Goal: Transaction & Acquisition: Subscribe to service/newsletter

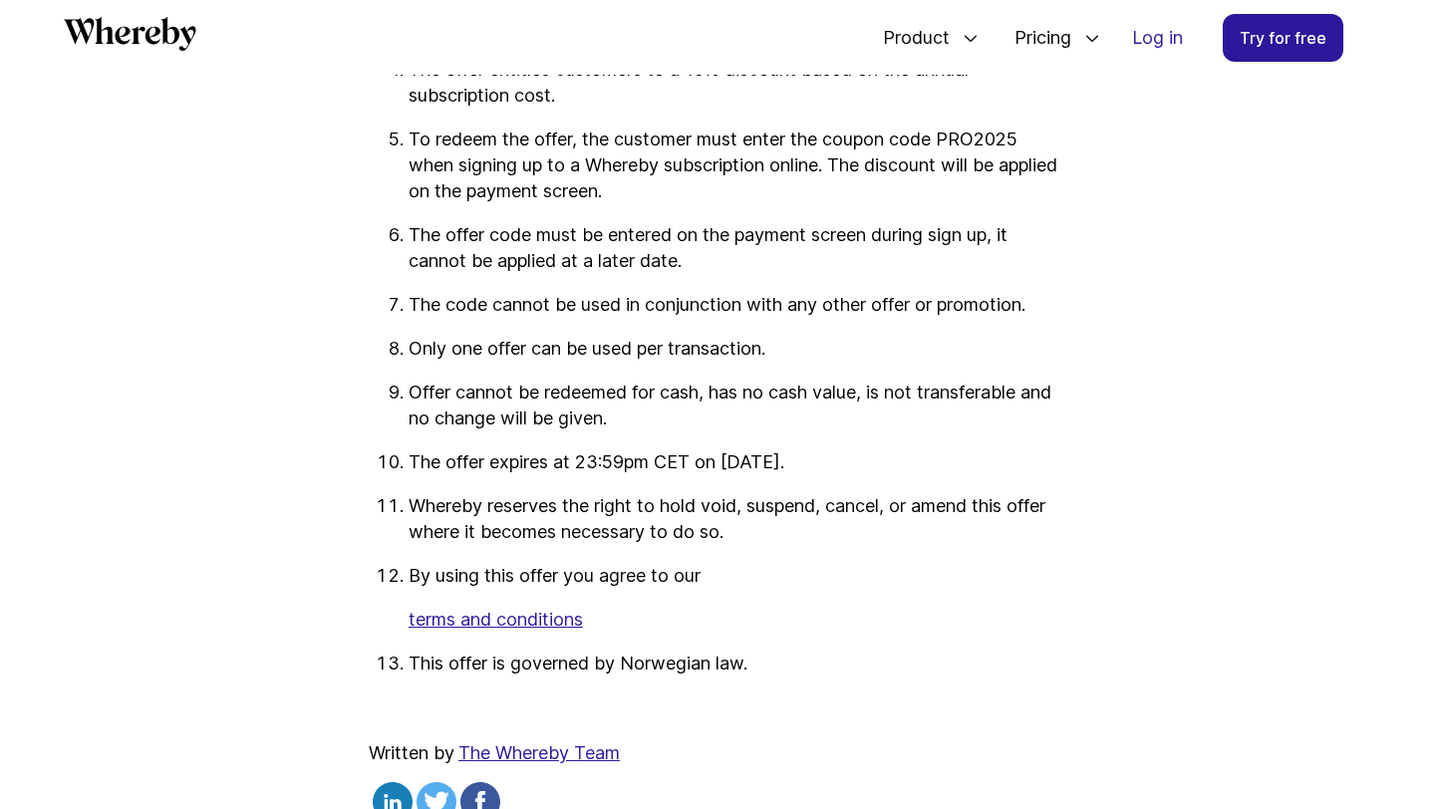
scroll to position [3272, 0]
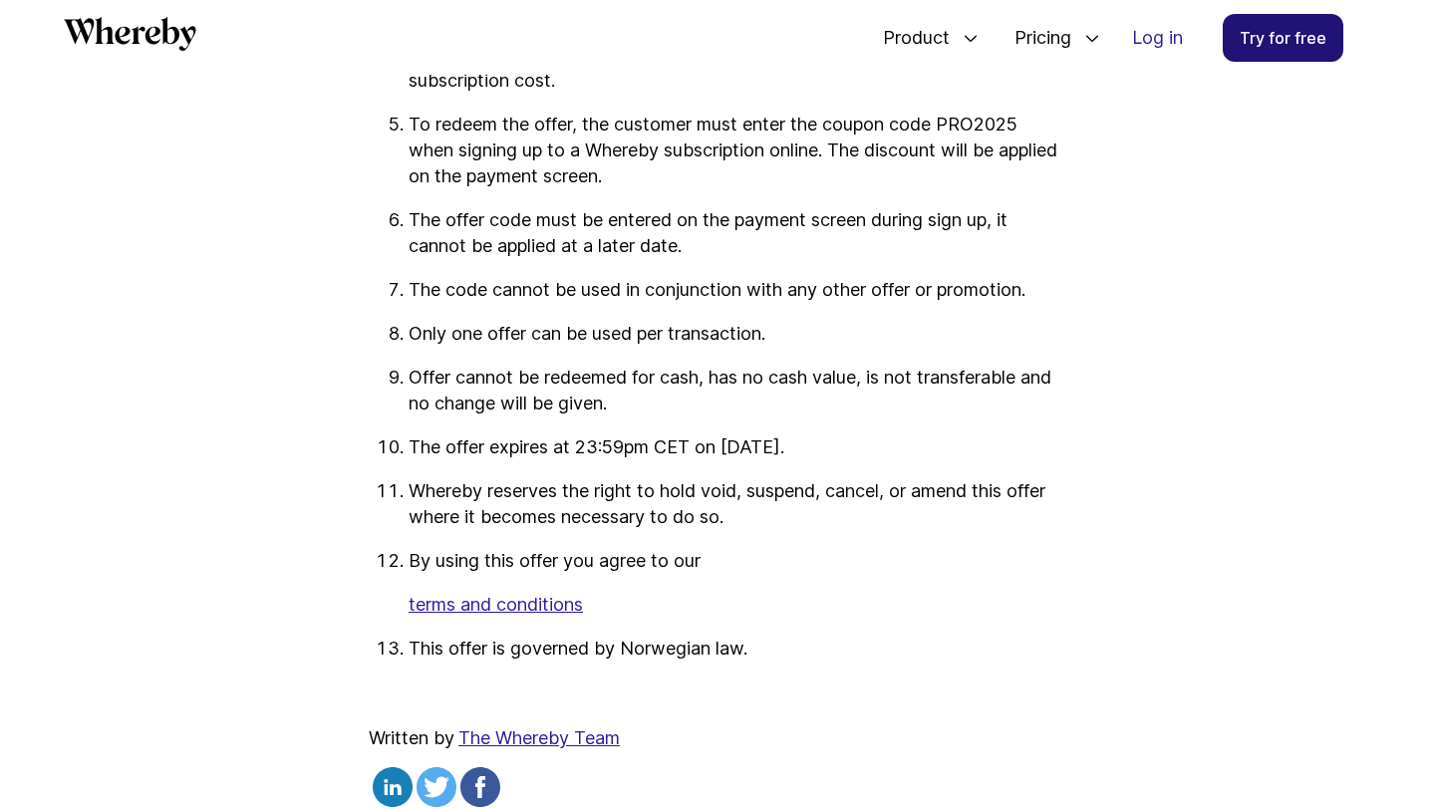
click at [1296, 38] on link "Try for free" at bounding box center [1283, 38] width 121 height 48
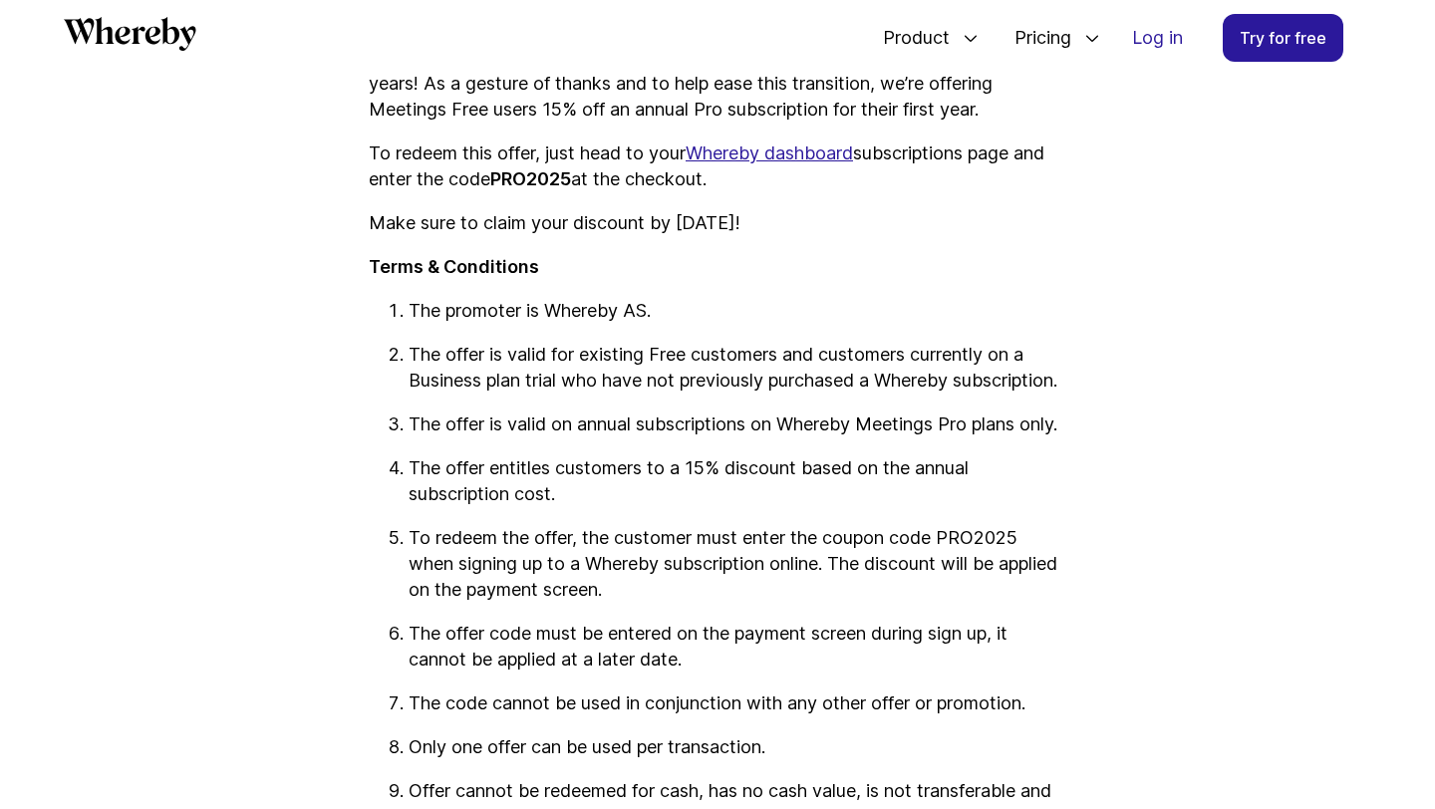
scroll to position [2871, 0]
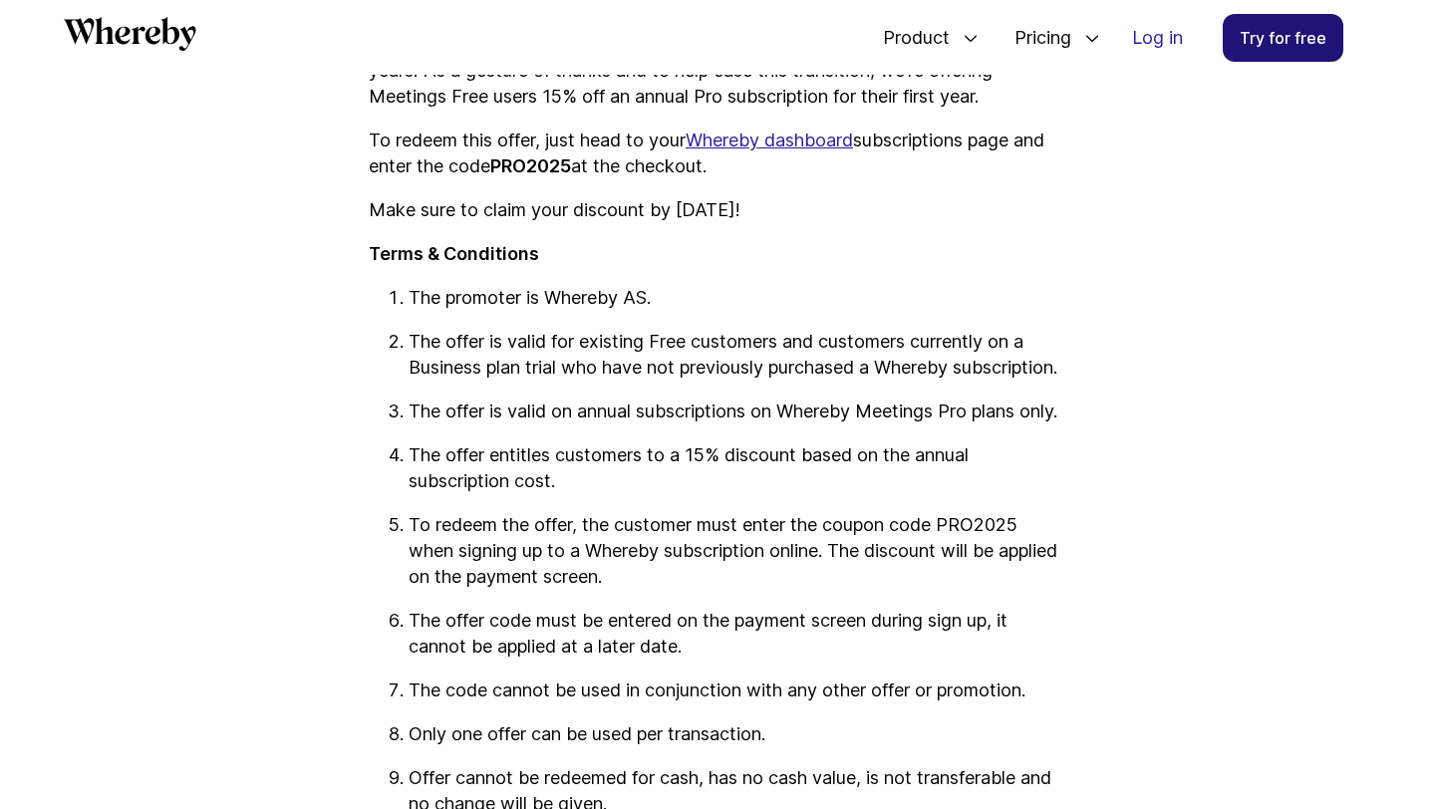
click at [1304, 50] on link "Try for free" at bounding box center [1283, 38] width 121 height 48
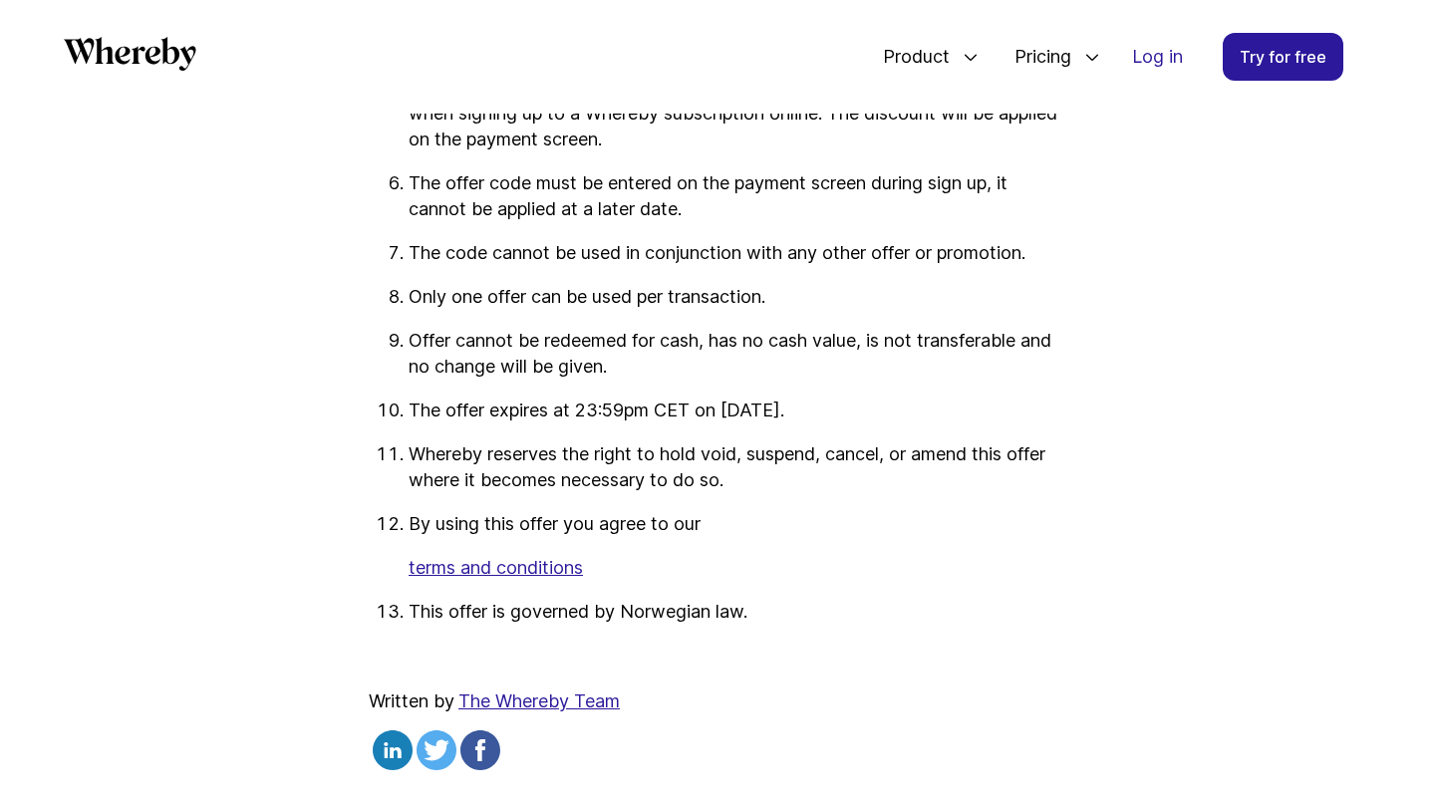
scroll to position [3418, 0]
